Goal: Information Seeking & Learning: Learn about a topic

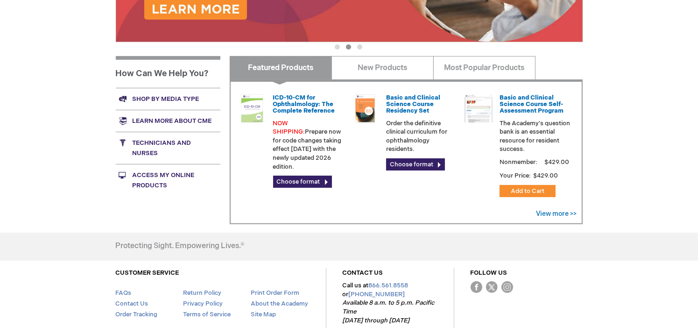
scroll to position [278, 0]
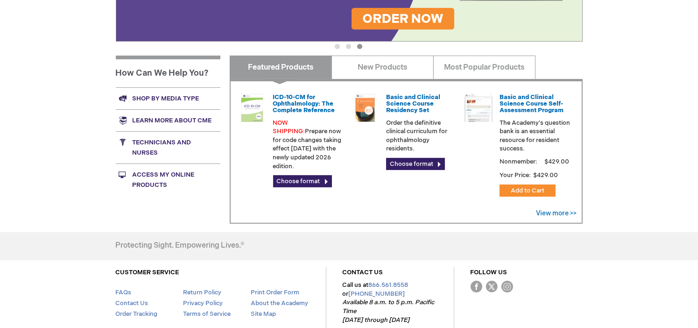
click at [17, 200] on div "[PERSON_NAME] Log Out Search My Cart CLOSE RECENTLY ADDED ITEM(S) Close There a…" at bounding box center [349, 51] width 698 height 658
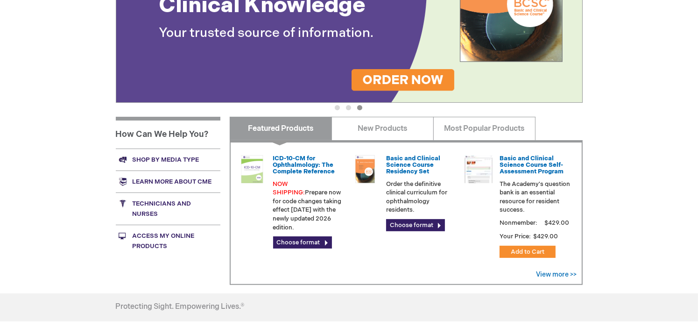
scroll to position [213, 0]
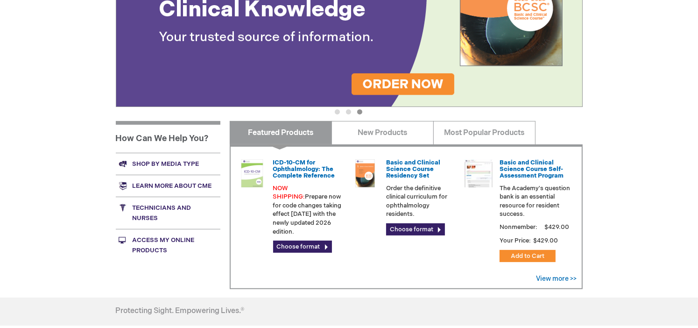
click at [151, 180] on link "Learn more about CME" at bounding box center [168, 186] width 105 height 22
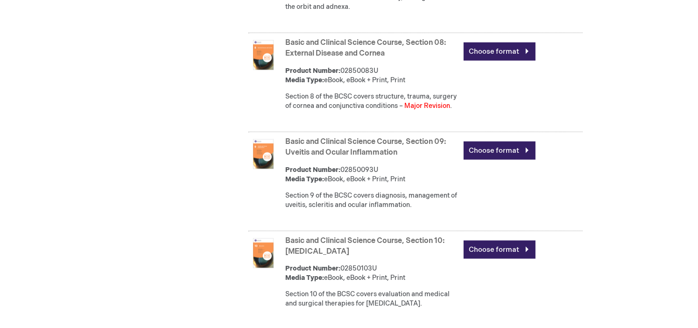
scroll to position [1274, 0]
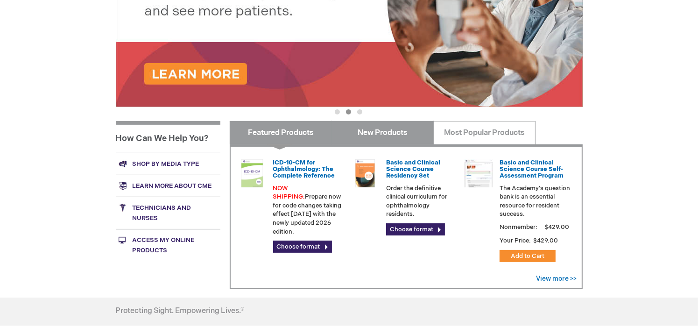
click at [370, 128] on link "New Products" at bounding box center [383, 132] width 102 height 23
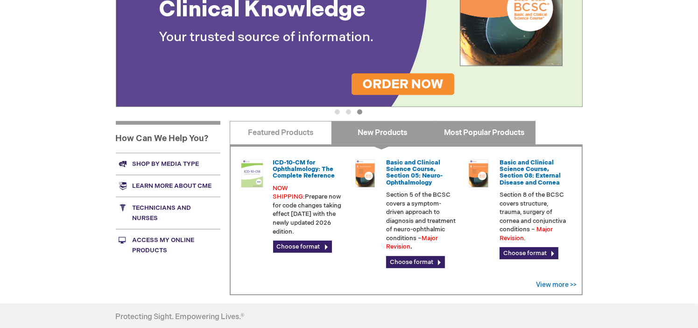
click at [460, 134] on link "Most Popular Products" at bounding box center [484, 132] width 102 height 23
